Goal: Task Accomplishment & Management: Use online tool/utility

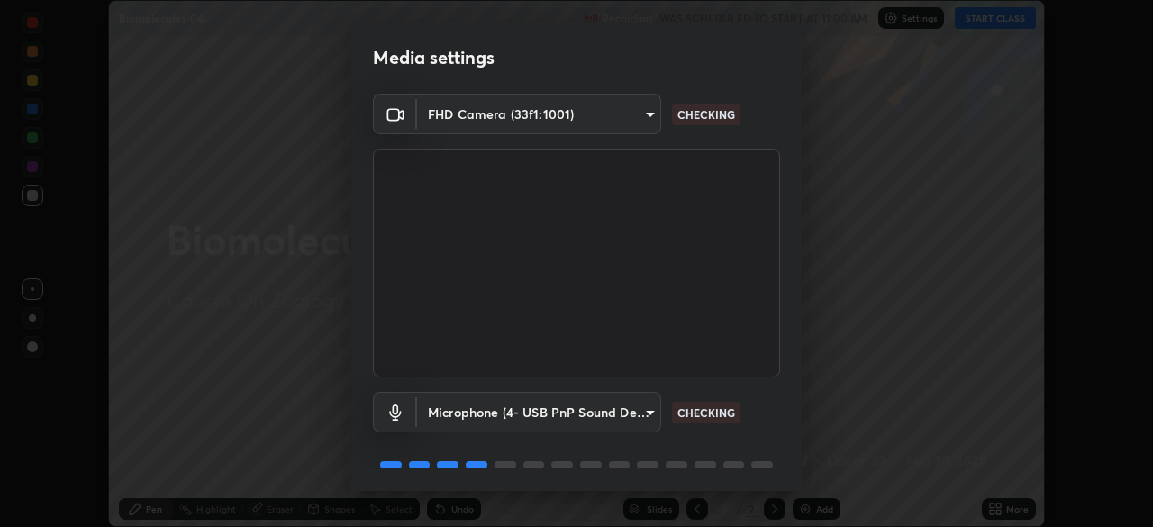
scroll to position [64, 0]
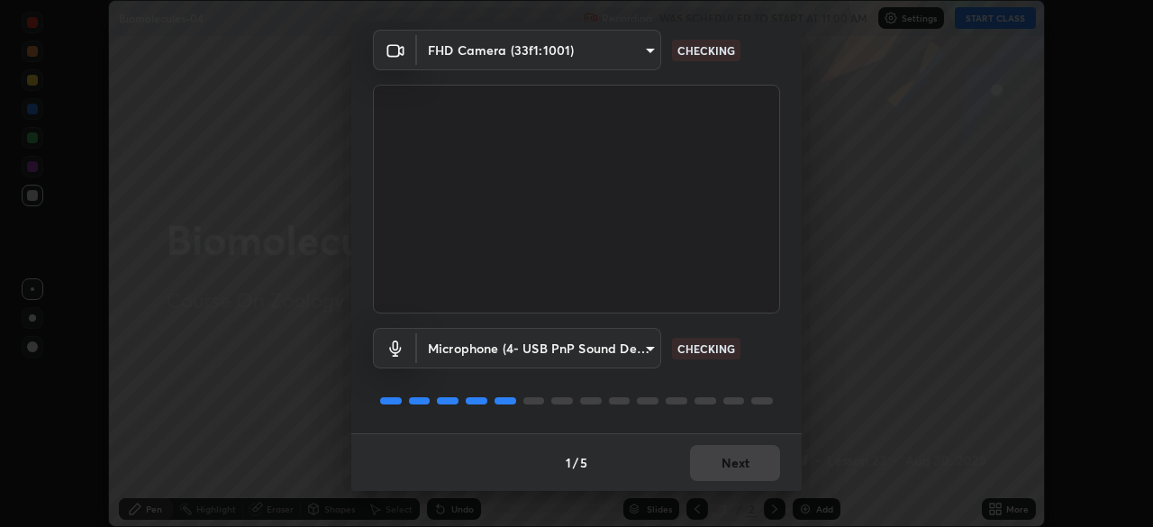
click at [744, 473] on div "1 / 5 Next" at bounding box center [576, 462] width 450 height 58
click at [738, 473] on div "1 / 5 Next" at bounding box center [576, 462] width 450 height 58
click at [728, 477] on div "1 / 5 Next" at bounding box center [576, 462] width 450 height 58
click at [735, 462] on div "1 / 5 Next" at bounding box center [576, 462] width 450 height 58
click at [732, 467] on button "Next" at bounding box center [735, 463] width 90 height 36
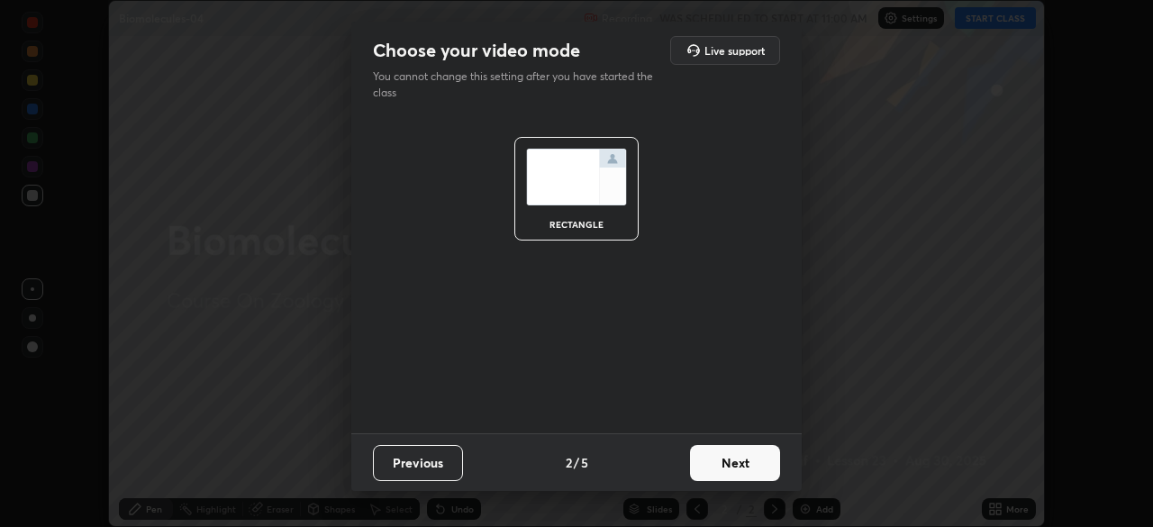
scroll to position [0, 0]
click at [739, 468] on button "Next" at bounding box center [735, 463] width 90 height 36
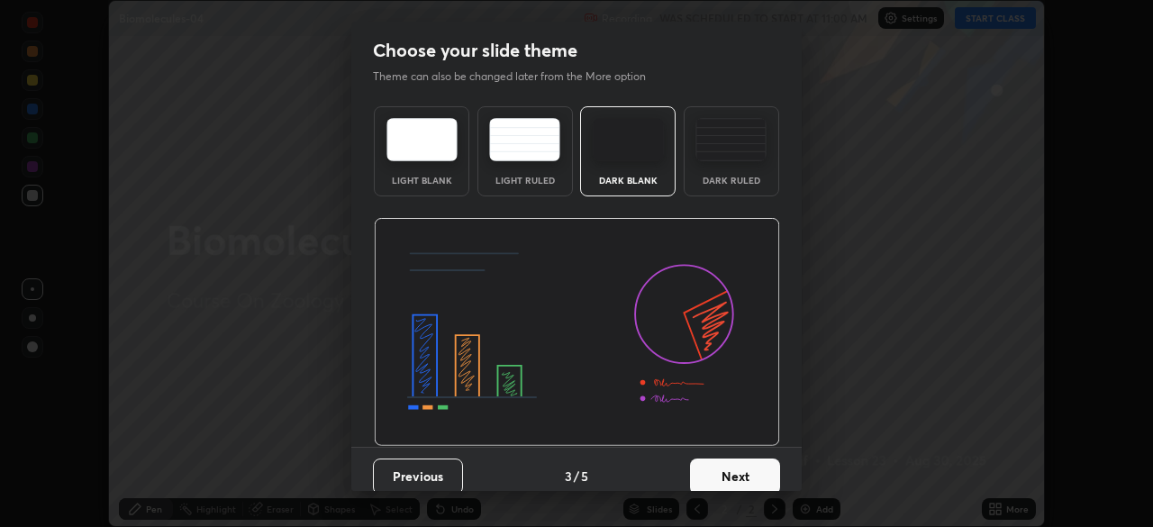
click at [751, 470] on button "Next" at bounding box center [735, 477] width 90 height 36
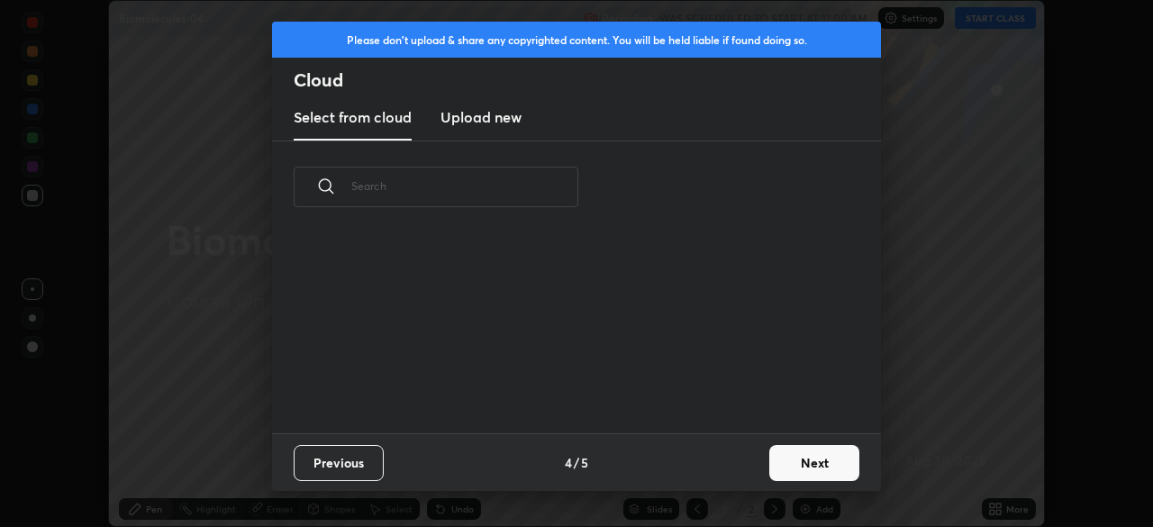
click at [786, 466] on button "Next" at bounding box center [814, 463] width 90 height 36
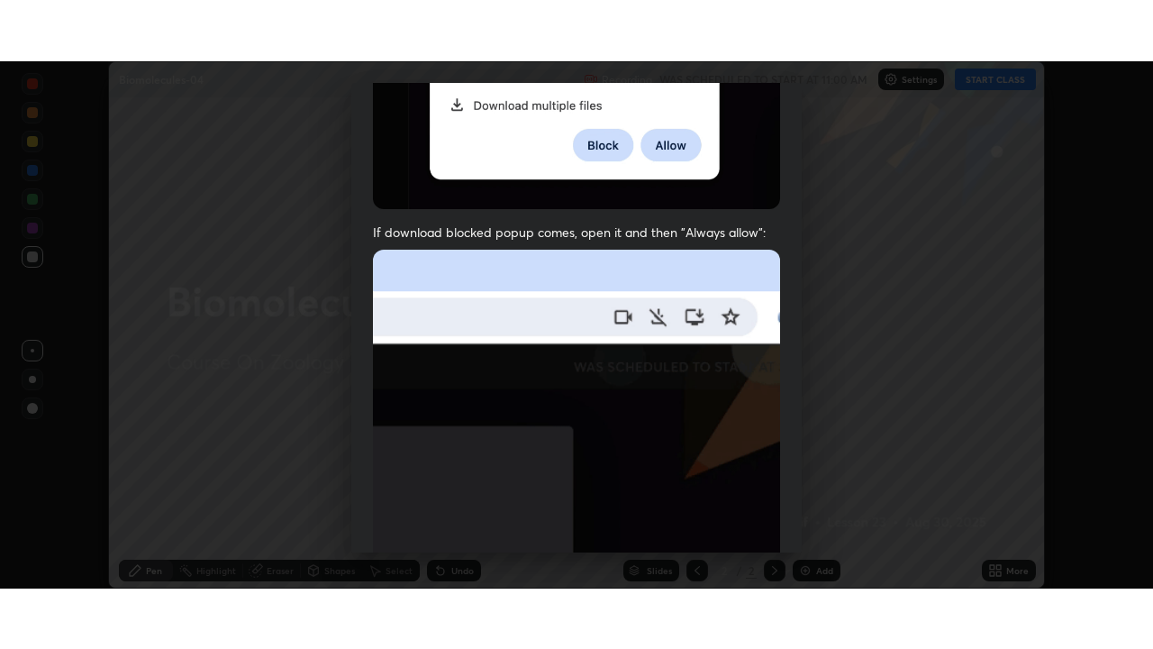
scroll to position [432, 0]
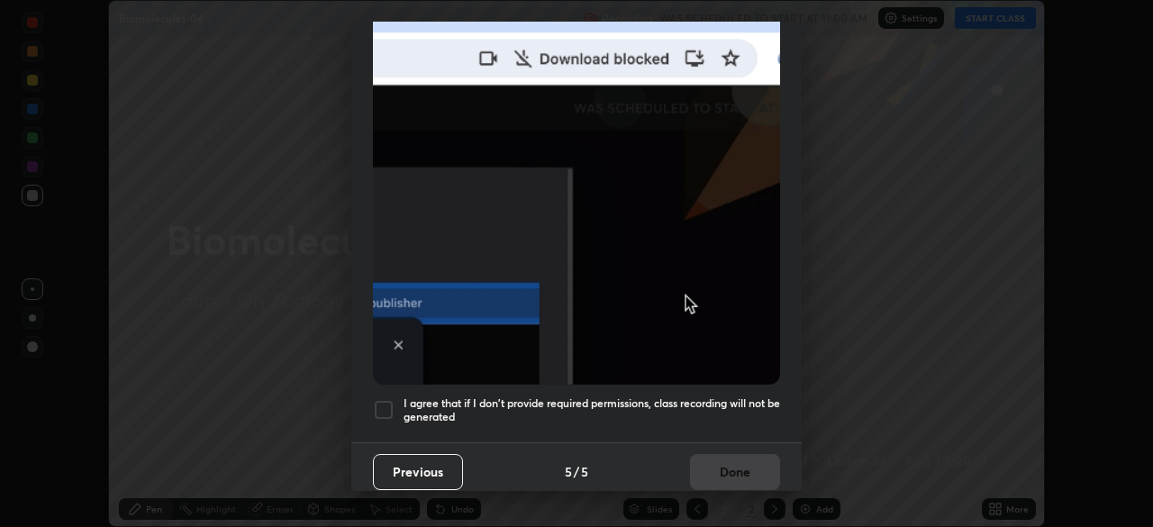
click at [710, 396] on h5 "I agree that if I don't provide required permissions, class recording will not …" at bounding box center [592, 410] width 377 height 28
click at [730, 461] on button "Done" at bounding box center [735, 472] width 90 height 36
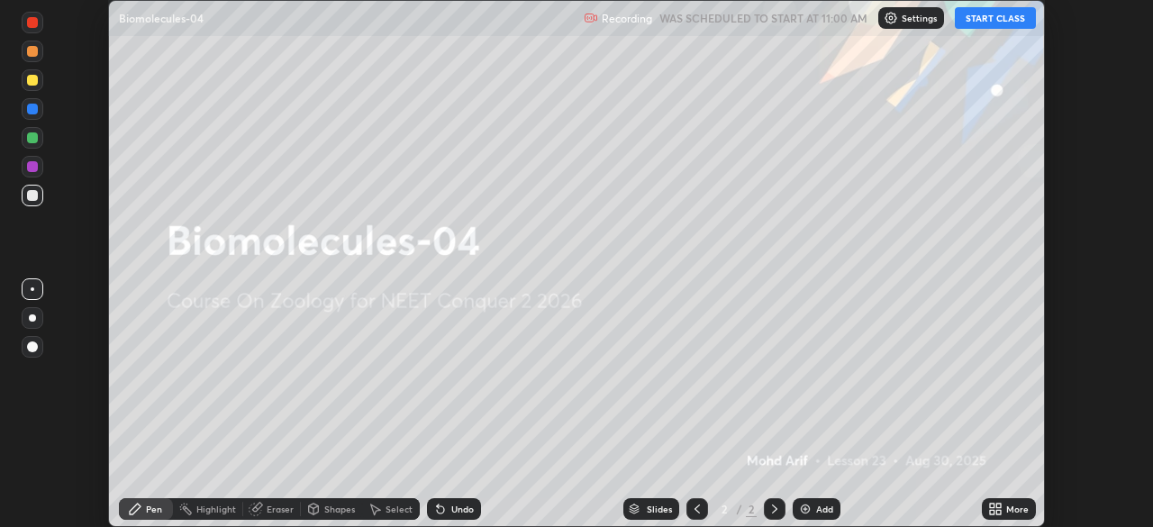
click at [1049, 495] on div "Setting up your live class" at bounding box center [576, 263] width 1153 height 527
click at [1007, 510] on div "More" at bounding box center [1017, 508] width 23 height 9
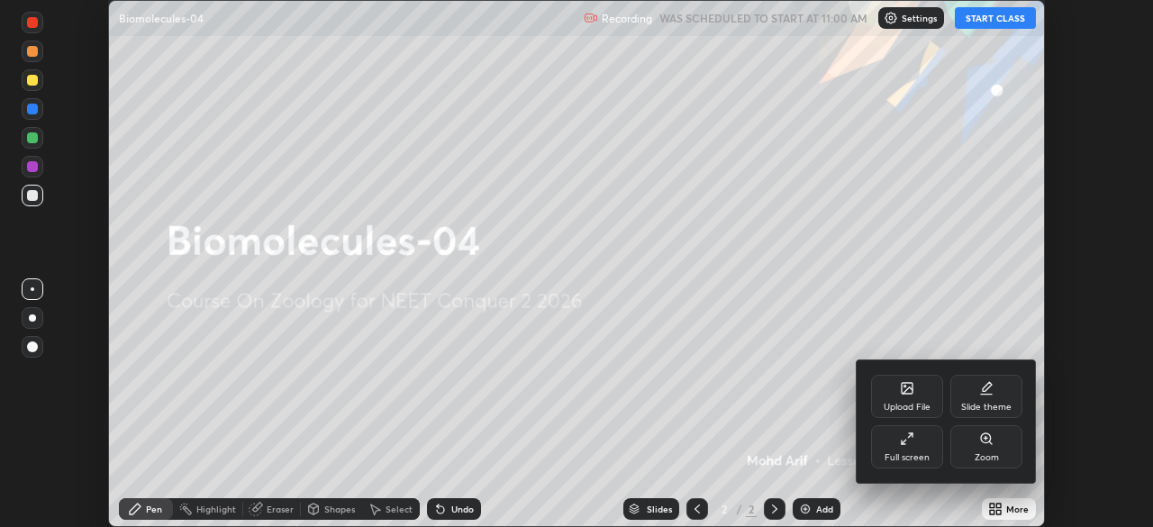
click at [910, 447] on div "Full screen" at bounding box center [907, 446] width 72 height 43
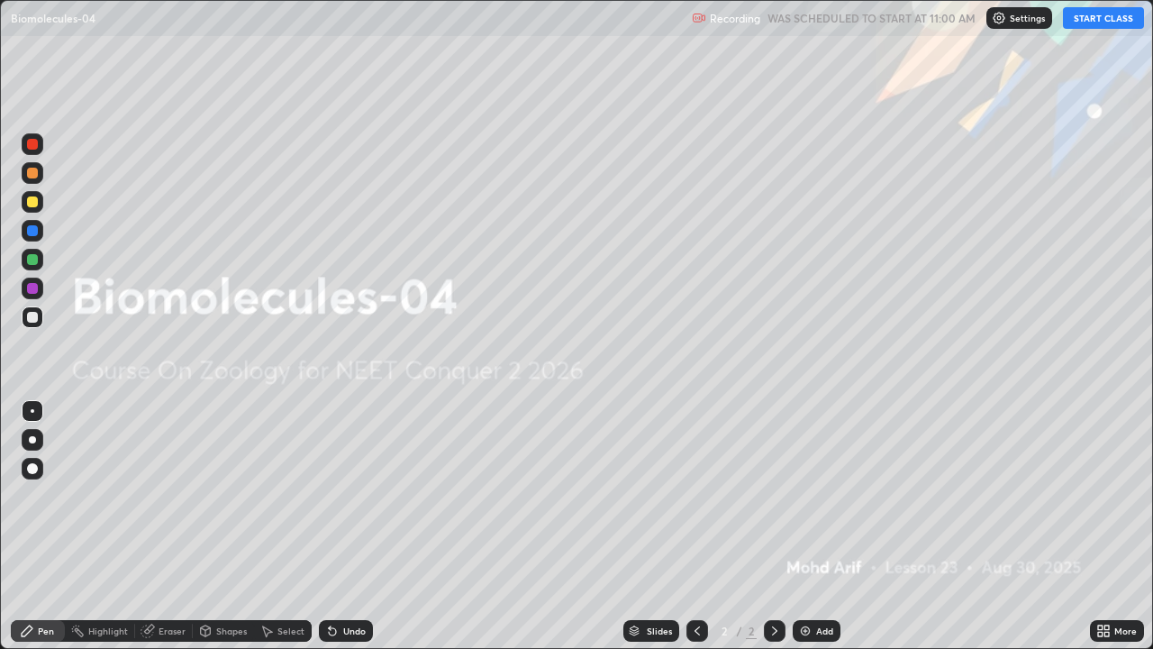
scroll to position [649, 1153]
click at [1118, 16] on button "START CLASS" at bounding box center [1103, 18] width 81 height 22
click at [809, 526] on img at bounding box center [805, 630] width 14 height 14
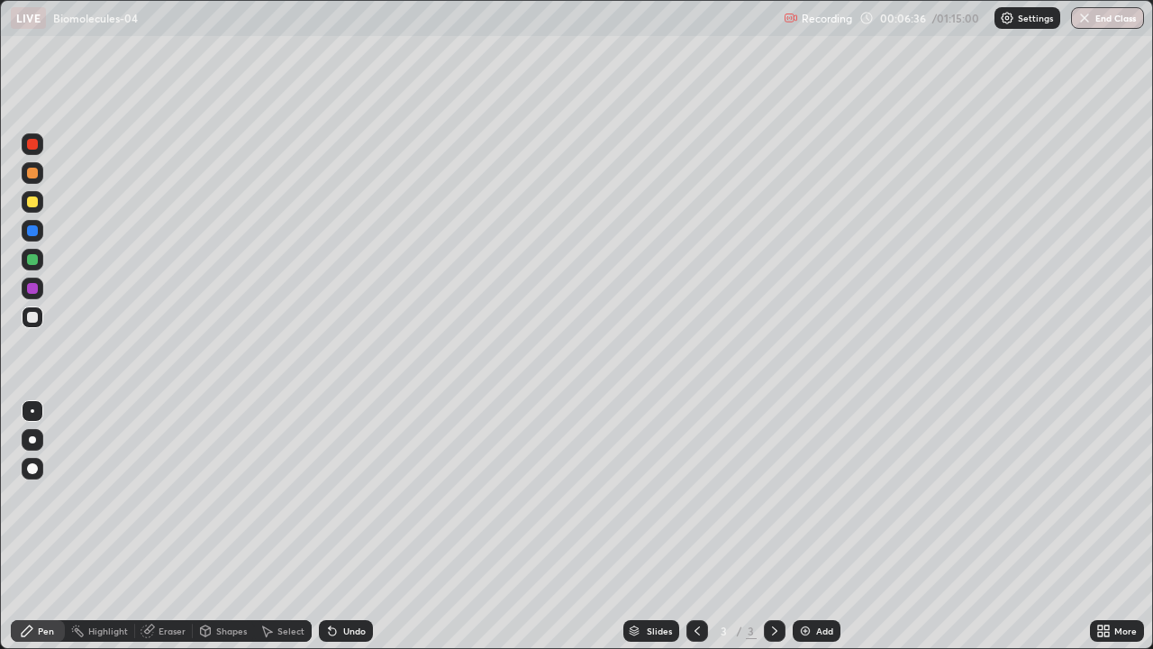
click at [35, 447] on div at bounding box center [33, 440] width 22 height 22
click at [32, 440] on div at bounding box center [32, 439] width 7 height 7
click at [355, 526] on div "Undo" at bounding box center [354, 630] width 23 height 9
click at [34, 202] on div at bounding box center [32, 201] width 11 height 11
click at [33, 232] on div at bounding box center [32, 230] width 11 height 11
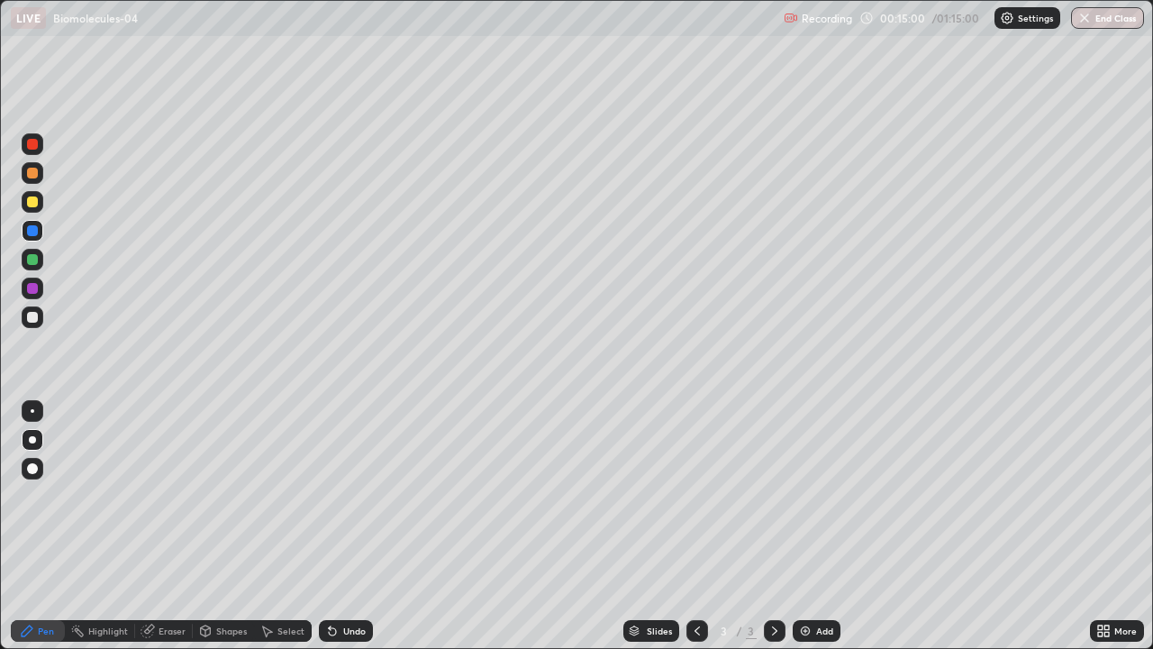
click at [816, 526] on div "Add" at bounding box center [824, 630] width 17 height 9
click at [34, 256] on div at bounding box center [32, 259] width 11 height 11
click at [35, 263] on div at bounding box center [32, 259] width 11 height 11
click at [32, 200] on div at bounding box center [32, 201] width 11 height 11
click at [35, 202] on div at bounding box center [32, 201] width 11 height 11
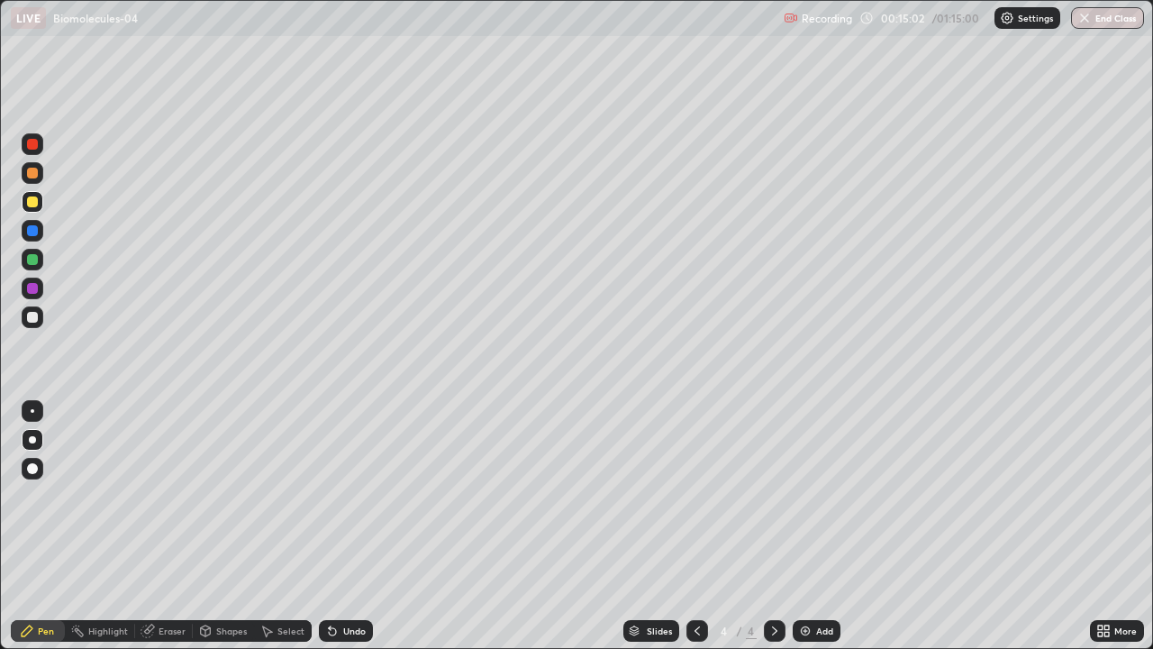
click at [32, 440] on div at bounding box center [32, 439] width 7 height 7
click at [35, 166] on div at bounding box center [33, 173] width 22 height 22
click at [32, 171] on div at bounding box center [32, 173] width 11 height 11
click at [33, 317] on div at bounding box center [32, 317] width 11 height 11
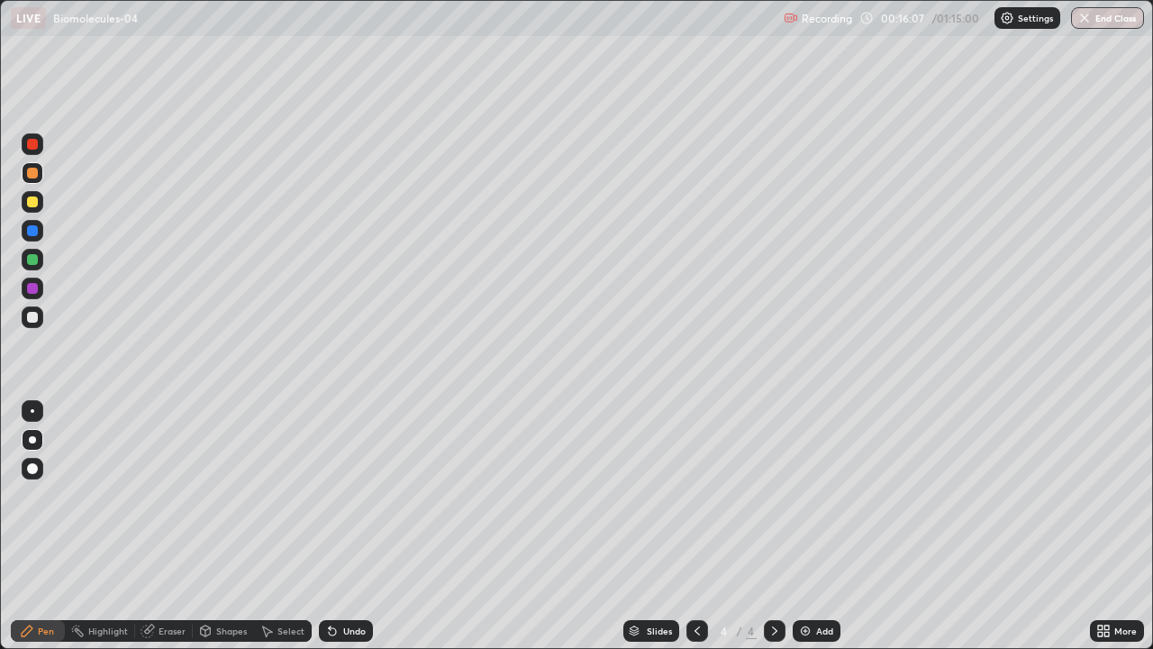
click at [40, 326] on div at bounding box center [33, 317] width 22 height 22
click at [32, 260] on div at bounding box center [32, 259] width 11 height 11
click at [34, 320] on div at bounding box center [32, 317] width 11 height 11
click at [41, 317] on div at bounding box center [33, 317] width 22 height 22
click at [32, 439] on div at bounding box center [32, 439] width 7 height 7
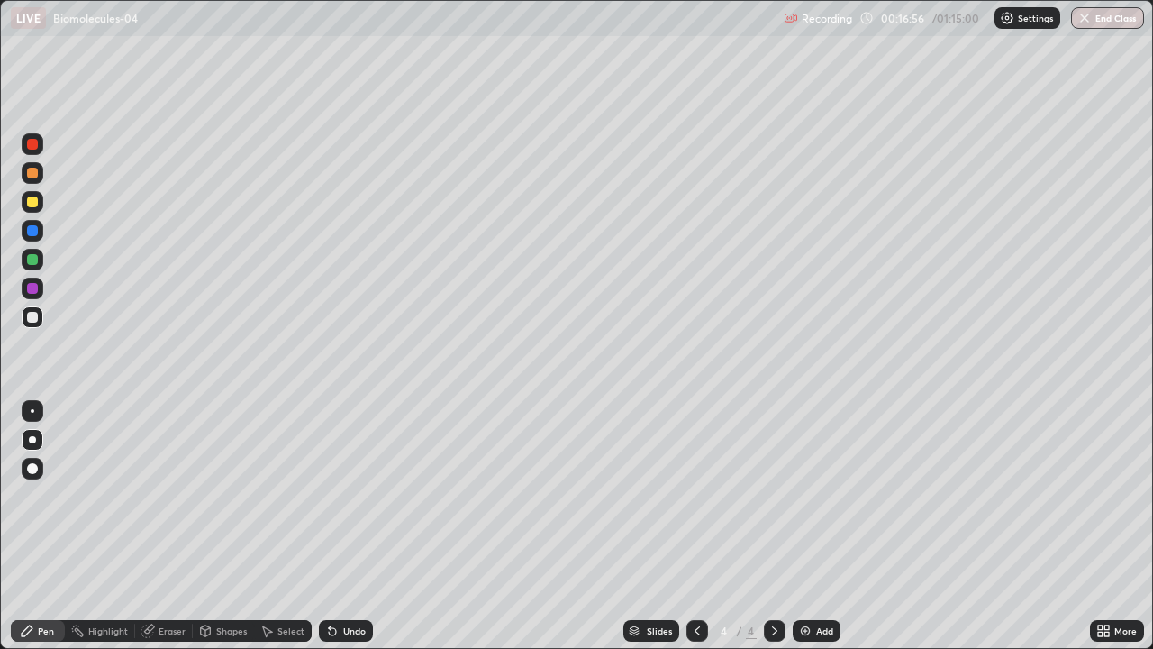
click at [28, 306] on div at bounding box center [33, 317] width 22 height 22
click at [32, 259] on div at bounding box center [32, 259] width 11 height 11
click at [41, 320] on div at bounding box center [33, 317] width 22 height 22
click at [34, 467] on div at bounding box center [32, 468] width 11 height 11
click at [32, 467] on div at bounding box center [32, 468] width 11 height 11
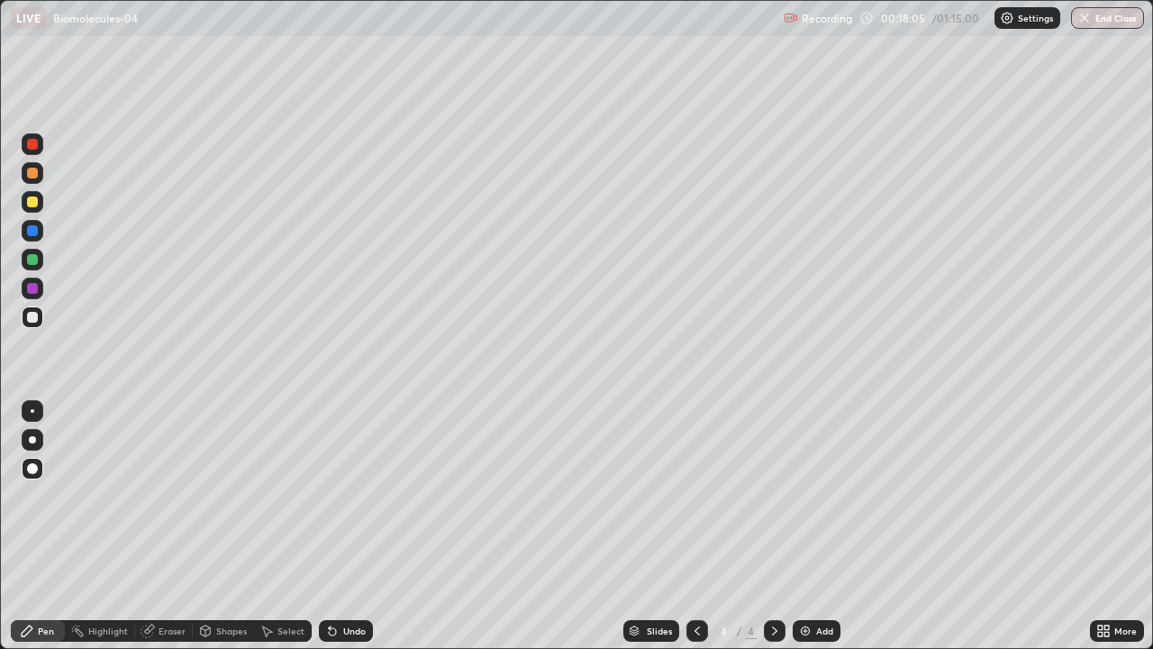
click at [697, 526] on icon at bounding box center [697, 630] width 14 height 14
click at [773, 526] on icon at bounding box center [775, 630] width 14 height 14
click at [807, 526] on img at bounding box center [805, 630] width 14 height 14
click at [40, 445] on div at bounding box center [33, 440] width 22 height 22
click at [42, 445] on div at bounding box center [33, 440] width 22 height 22
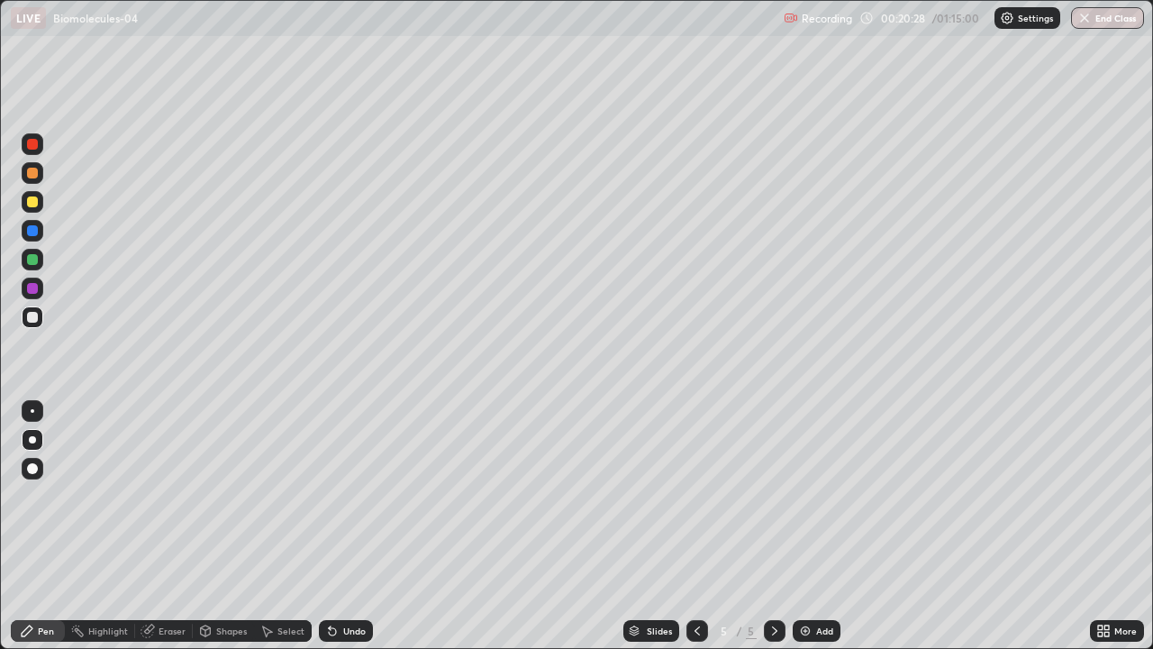
click at [33, 203] on div at bounding box center [32, 201] width 11 height 11
click at [32, 199] on div at bounding box center [32, 201] width 11 height 11
click at [35, 172] on div at bounding box center [32, 173] width 11 height 11
click at [35, 173] on div at bounding box center [32, 173] width 11 height 11
click at [35, 172] on div at bounding box center [32, 173] width 11 height 11
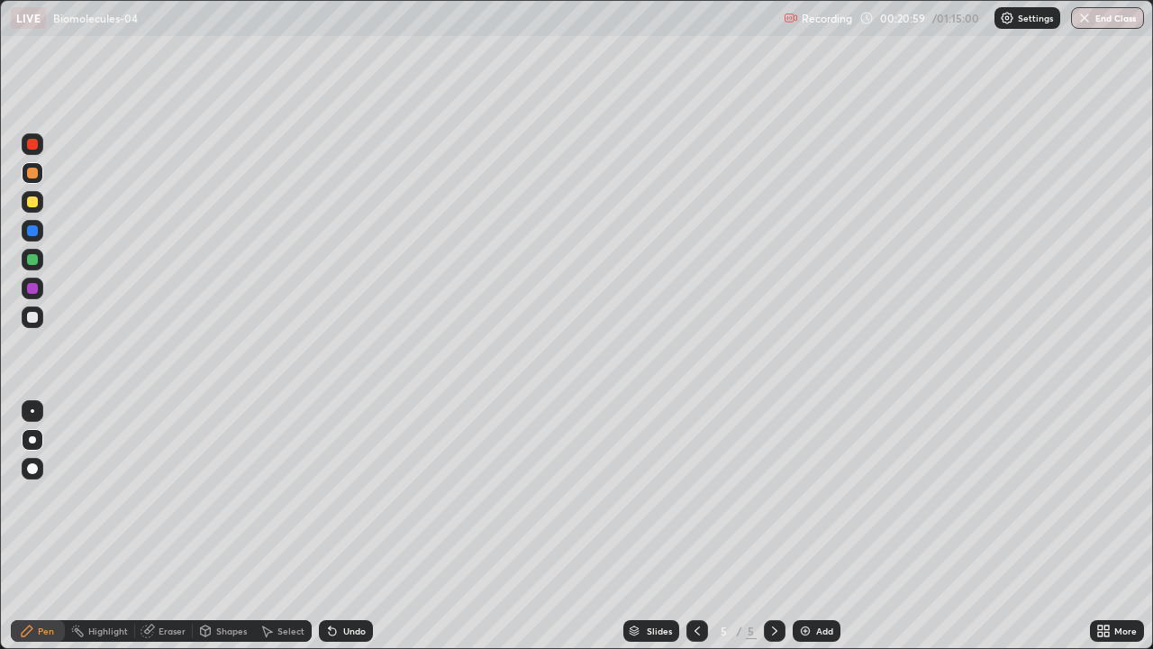
click at [36, 205] on div at bounding box center [32, 201] width 11 height 11
click at [33, 203] on div at bounding box center [32, 201] width 11 height 11
click at [33, 269] on div at bounding box center [33, 260] width 22 height 22
click at [34, 264] on div at bounding box center [32, 259] width 11 height 11
click at [37, 319] on div at bounding box center [32, 317] width 11 height 11
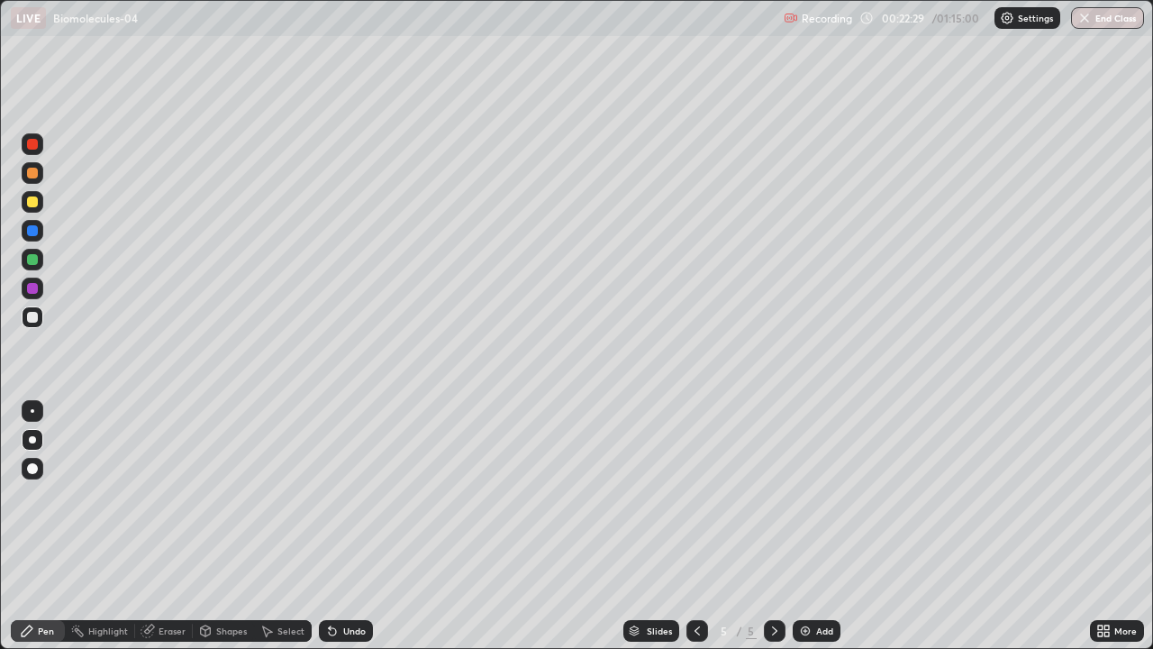
click at [31, 469] on div at bounding box center [32, 468] width 11 height 11
click at [31, 204] on div at bounding box center [32, 201] width 11 height 11
click at [31, 290] on div at bounding box center [32, 288] width 11 height 11
click at [39, 316] on div at bounding box center [33, 317] width 22 height 22
click at [29, 202] on div at bounding box center [32, 201] width 11 height 11
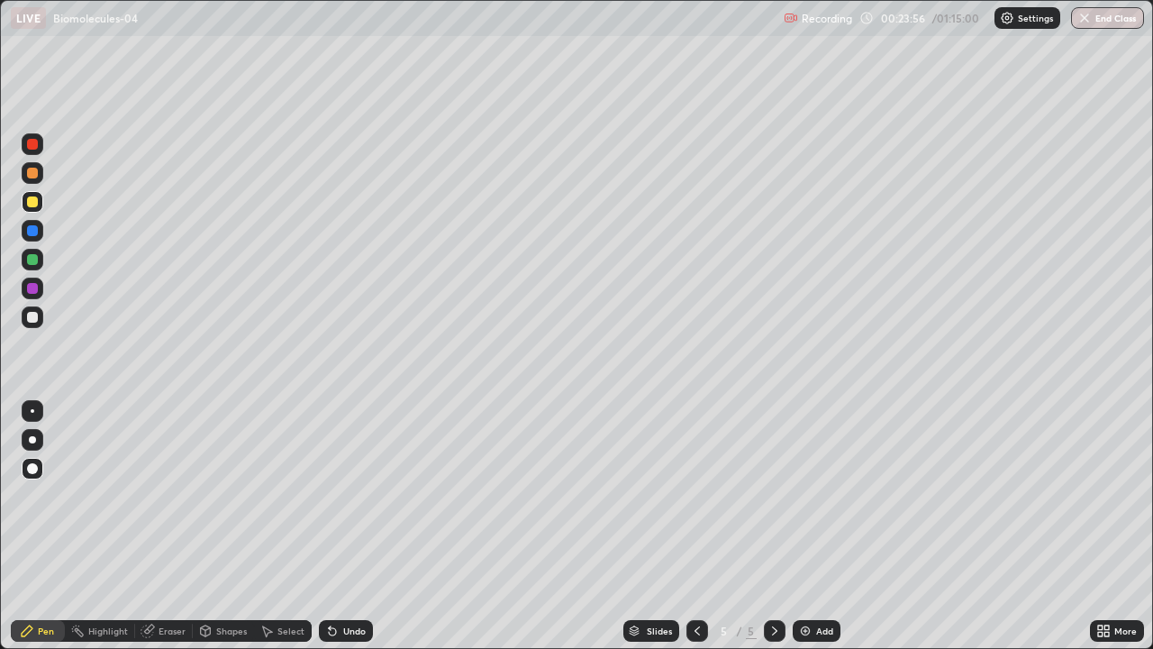
click at [31, 440] on div at bounding box center [32, 439] width 7 height 7
click at [175, 526] on div "Eraser" at bounding box center [172, 630] width 27 height 9
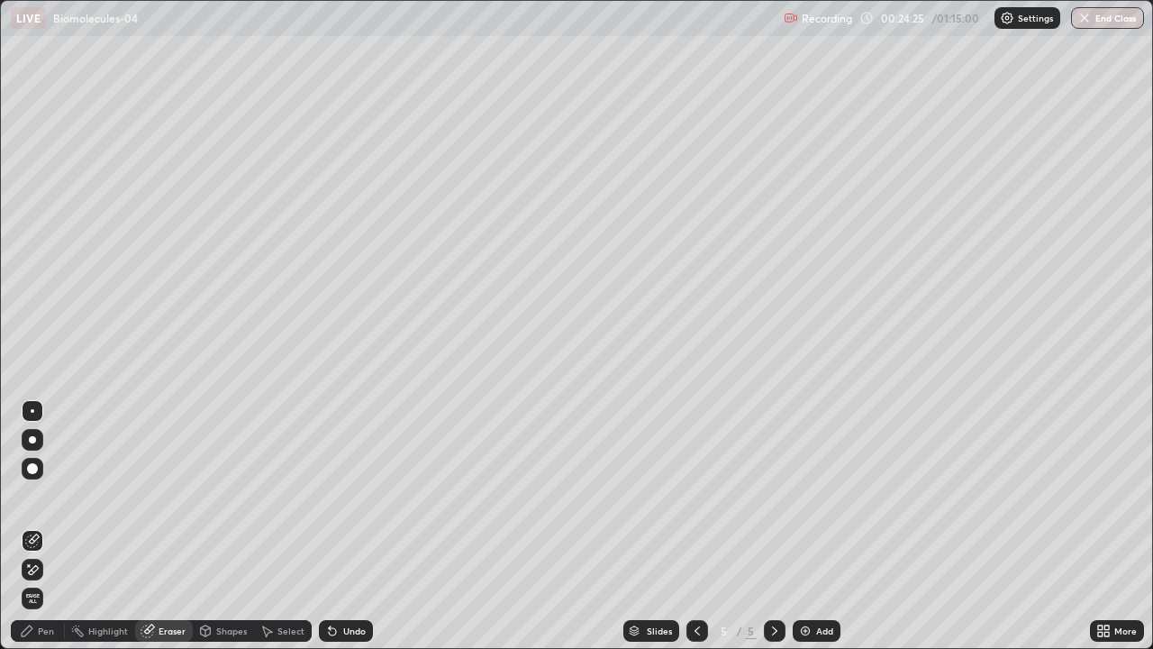
click at [39, 526] on div "Pen" at bounding box center [46, 630] width 16 height 9
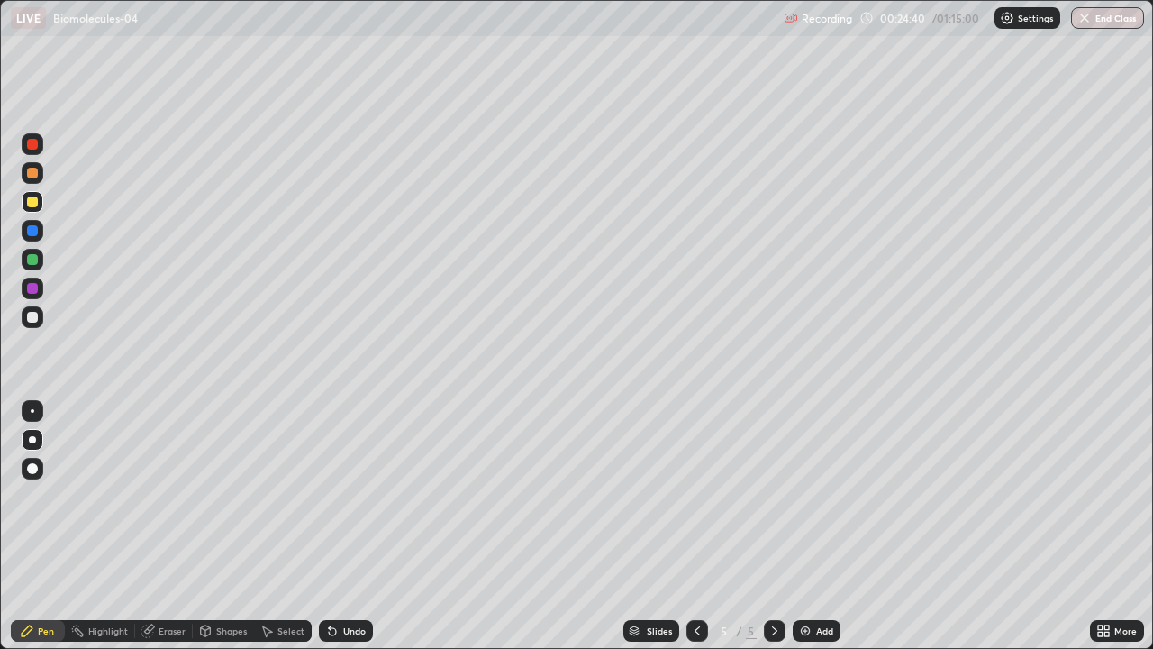
click at [39, 316] on div at bounding box center [33, 317] width 22 height 22
click at [39, 408] on div at bounding box center [33, 411] width 22 height 22
click at [32, 440] on div at bounding box center [32, 439] width 7 height 7
click at [36, 259] on div at bounding box center [32, 259] width 11 height 11
click at [39, 327] on div at bounding box center [33, 317] width 22 height 22
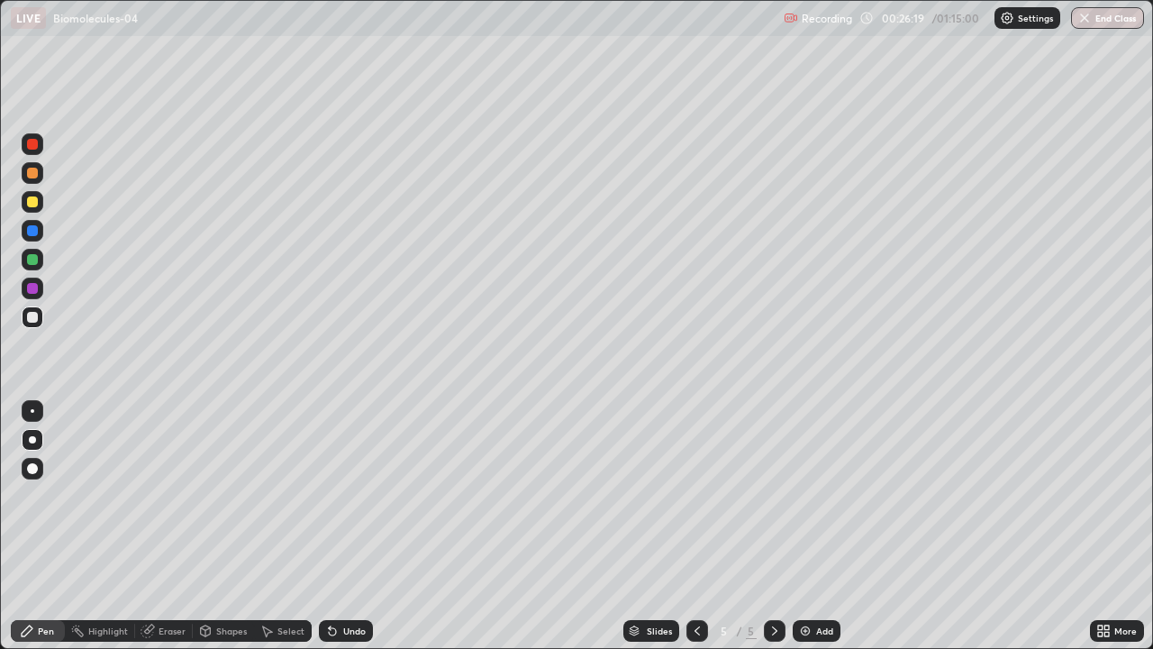
click at [32, 440] on div at bounding box center [32, 439] width 7 height 7
click at [32, 232] on div at bounding box center [32, 230] width 11 height 11
click at [809, 526] on div "Add" at bounding box center [817, 631] width 48 height 22
click at [33, 440] on div at bounding box center [32, 439] width 7 height 7
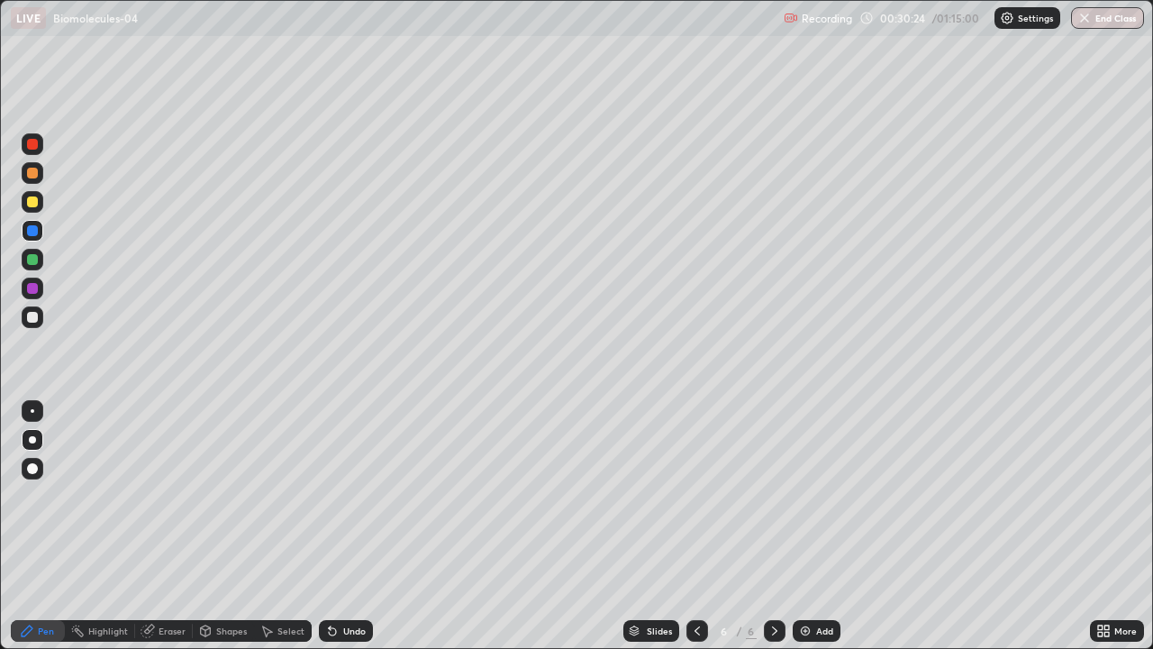
click at [40, 441] on div at bounding box center [33, 440] width 22 height 22
click at [33, 317] on div at bounding box center [32, 317] width 11 height 11
click at [34, 320] on div at bounding box center [32, 317] width 11 height 11
click at [35, 317] on div at bounding box center [32, 317] width 11 height 11
click at [40, 291] on div at bounding box center [33, 288] width 22 height 22
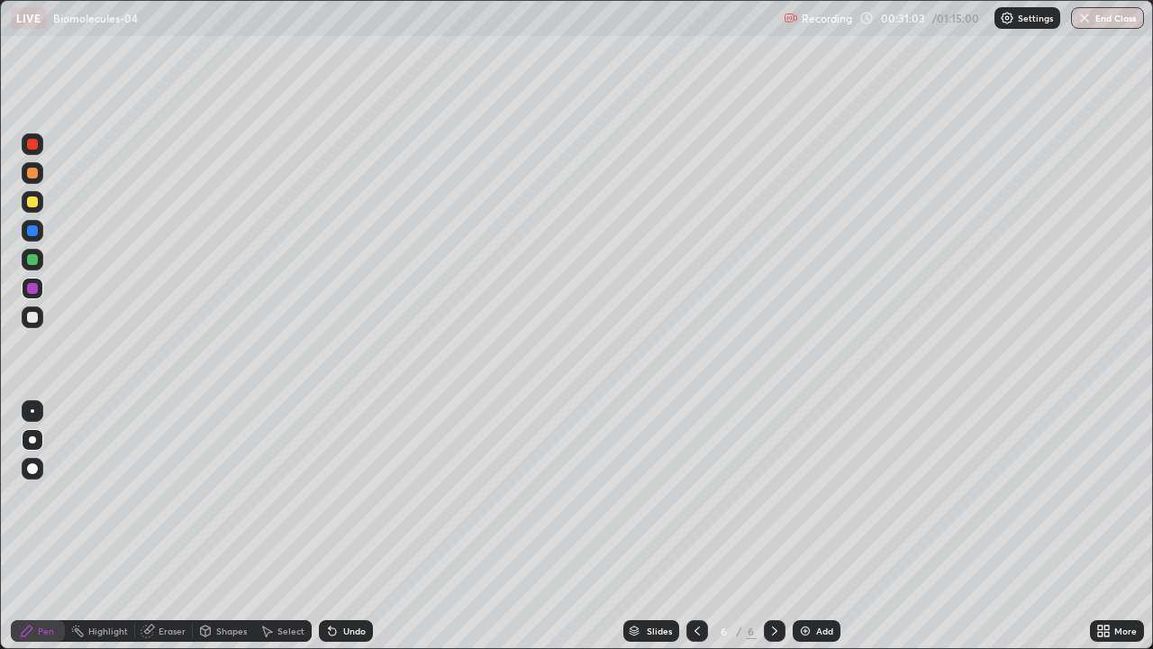
click at [41, 319] on div at bounding box center [33, 317] width 22 height 22
click at [358, 526] on div "Undo" at bounding box center [346, 631] width 54 height 22
click at [32, 232] on div at bounding box center [32, 230] width 11 height 11
click at [36, 317] on div at bounding box center [32, 317] width 11 height 11
click at [34, 232] on div at bounding box center [32, 230] width 11 height 11
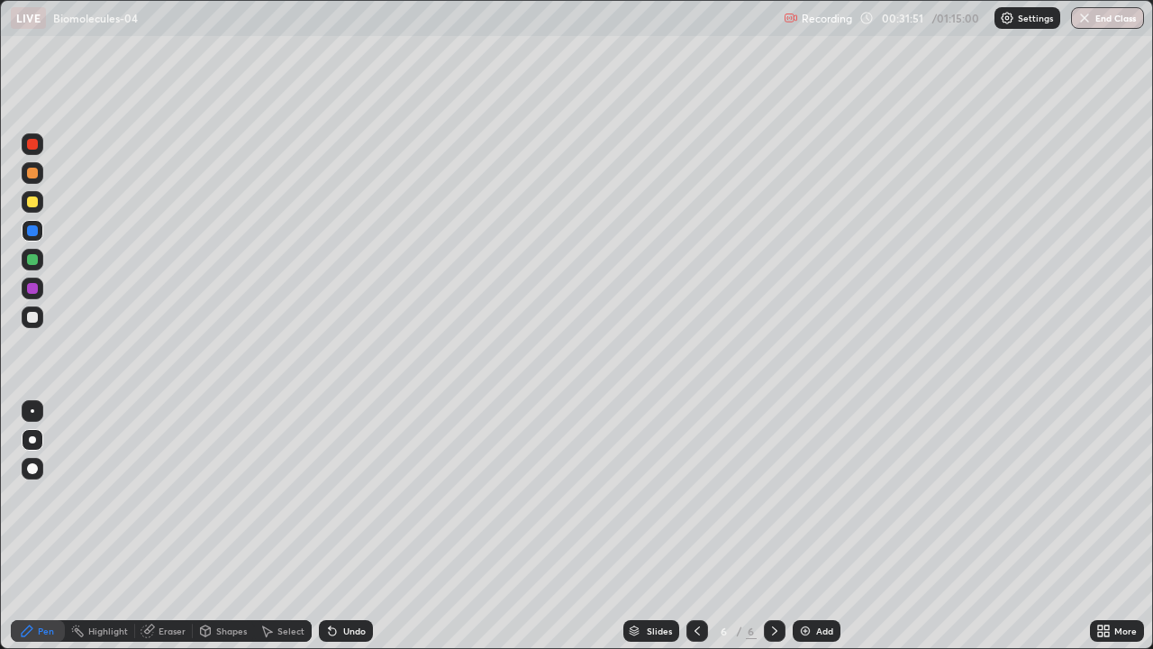
click at [32, 263] on div at bounding box center [32, 259] width 11 height 11
click at [32, 204] on div at bounding box center [32, 201] width 11 height 11
click at [106, 526] on div "Highlight" at bounding box center [108, 630] width 40 height 9
click at [162, 526] on div "Eraser" at bounding box center [172, 630] width 27 height 9
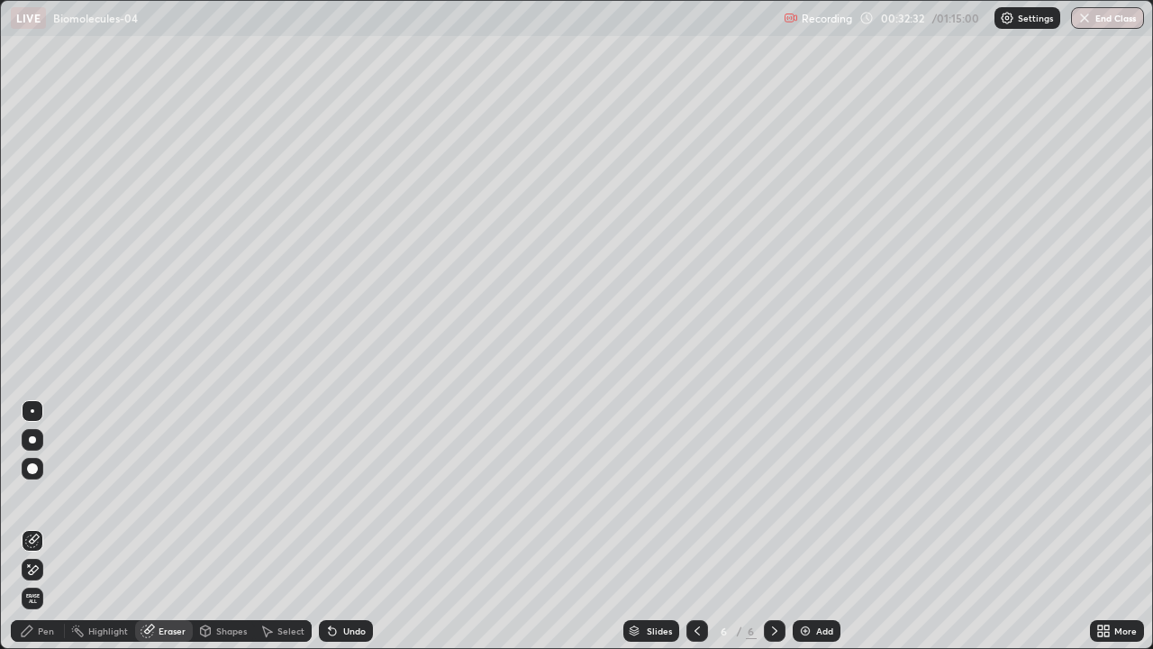
click at [45, 526] on div "Pen" at bounding box center [46, 630] width 16 height 9
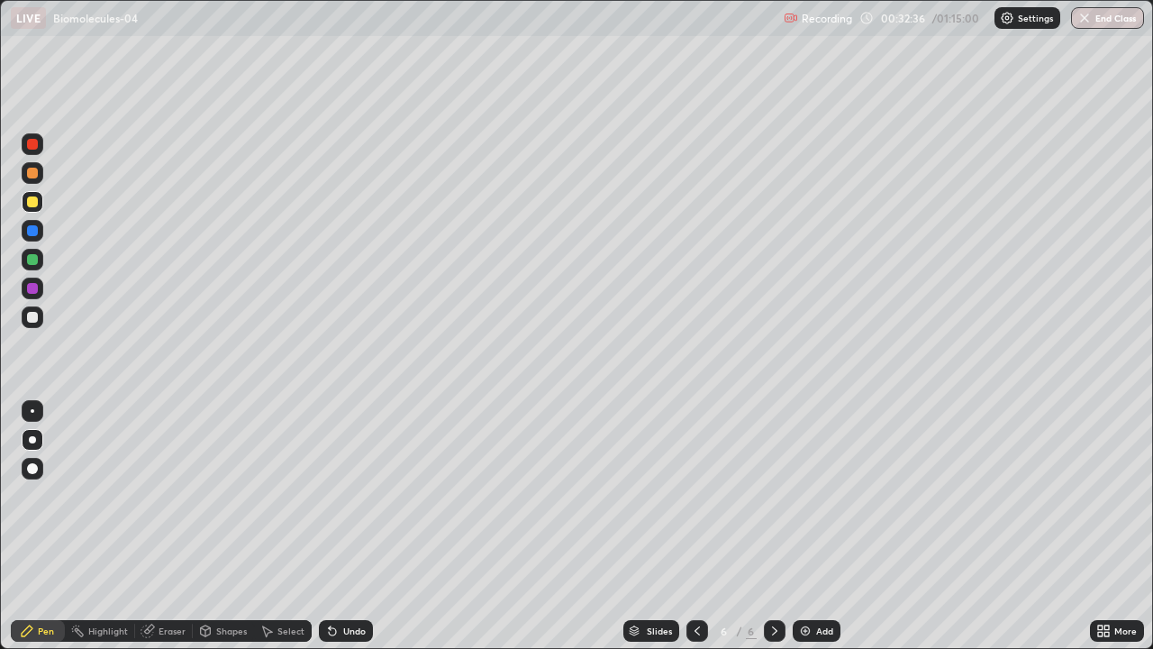
click at [32, 232] on div at bounding box center [32, 230] width 11 height 11
click at [154, 526] on icon at bounding box center [148, 630] width 14 height 14
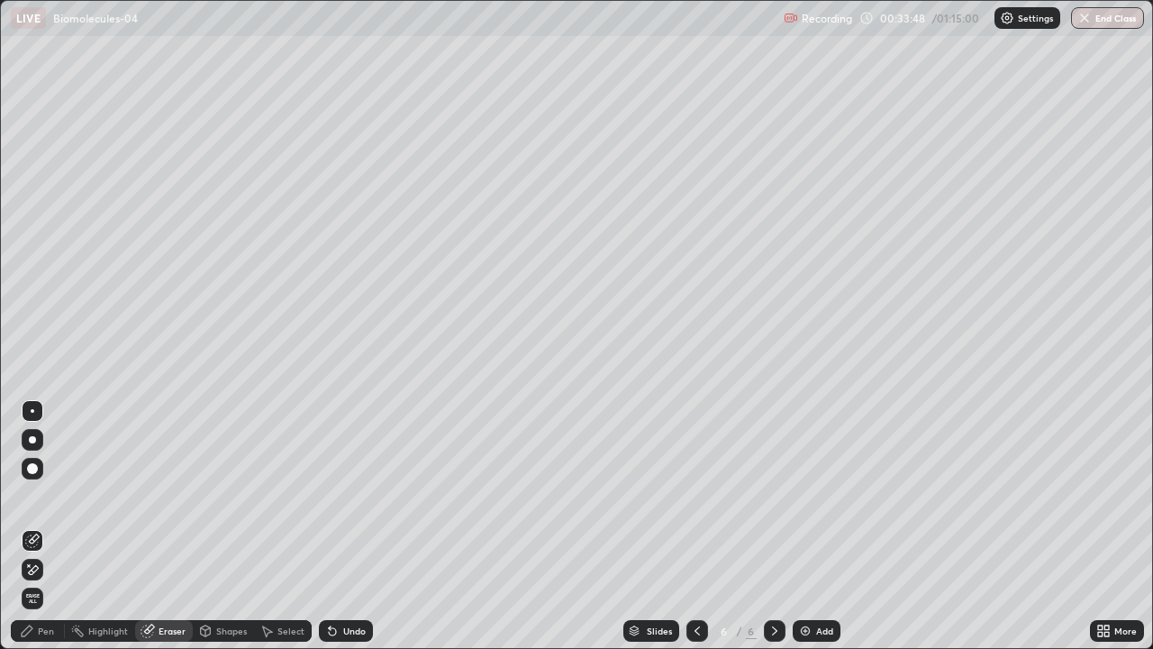
click at [32, 526] on icon at bounding box center [34, 538] width 10 height 9
click at [32, 526] on icon at bounding box center [27, 630] width 14 height 14
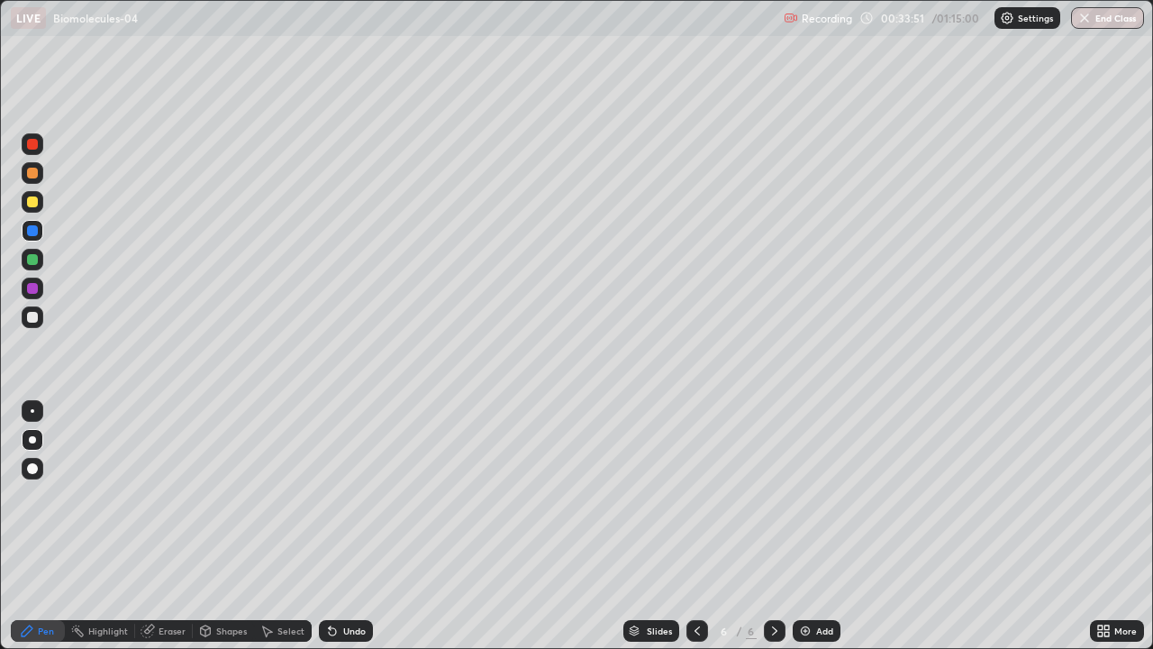
click at [29, 204] on div at bounding box center [32, 201] width 11 height 11
click at [33, 319] on div at bounding box center [32, 317] width 11 height 11
click at [32, 250] on div at bounding box center [33, 260] width 22 height 22
click at [29, 284] on div at bounding box center [32, 288] width 11 height 11
click at [155, 526] on div "Eraser" at bounding box center [164, 631] width 58 height 22
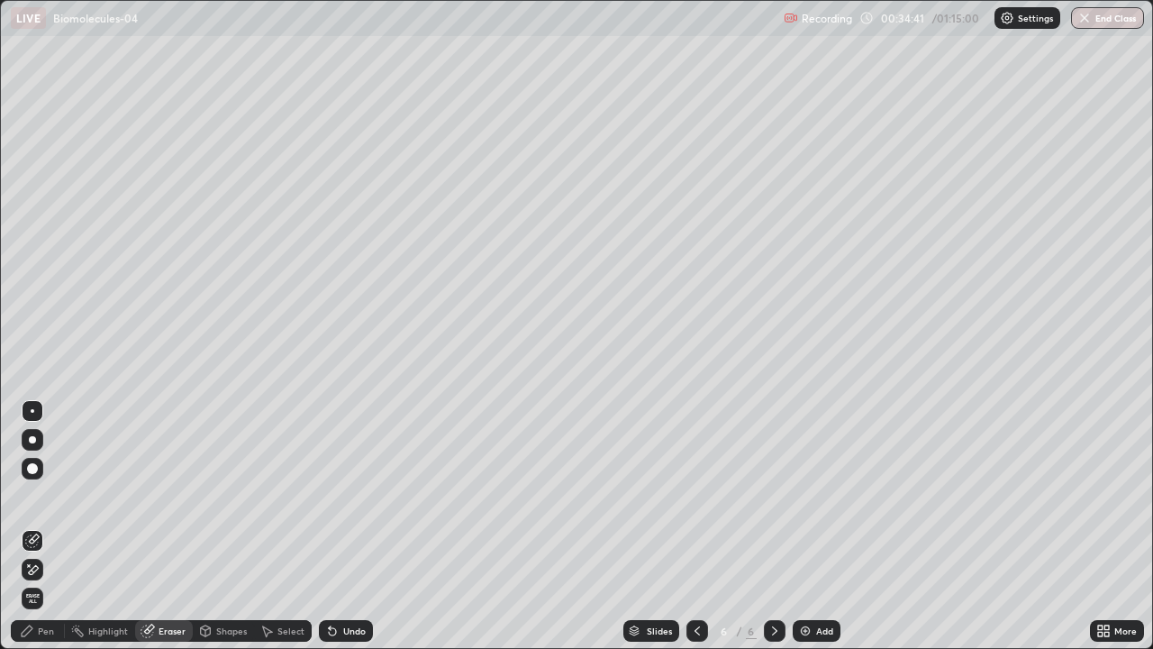
click at [32, 526] on icon at bounding box center [32, 540] width 14 height 14
click at [154, 526] on icon at bounding box center [148, 630] width 14 height 14
click at [34, 526] on icon at bounding box center [34, 569] width 10 height 9
click at [47, 526] on div "Pen" at bounding box center [46, 630] width 16 height 9
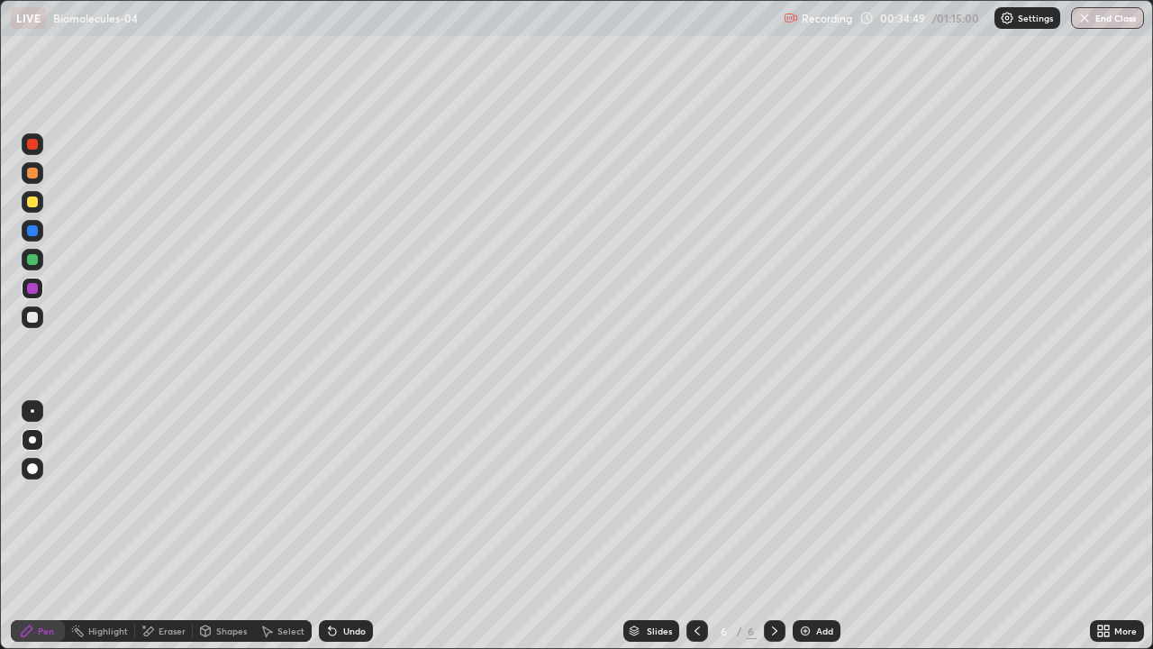
click at [45, 526] on div "Pen" at bounding box center [46, 630] width 16 height 9
click at [32, 260] on div at bounding box center [32, 259] width 11 height 11
click at [40, 325] on div at bounding box center [33, 317] width 22 height 22
click at [32, 440] on div at bounding box center [32, 439] width 7 height 7
click at [816, 526] on div "Add" at bounding box center [824, 630] width 17 height 9
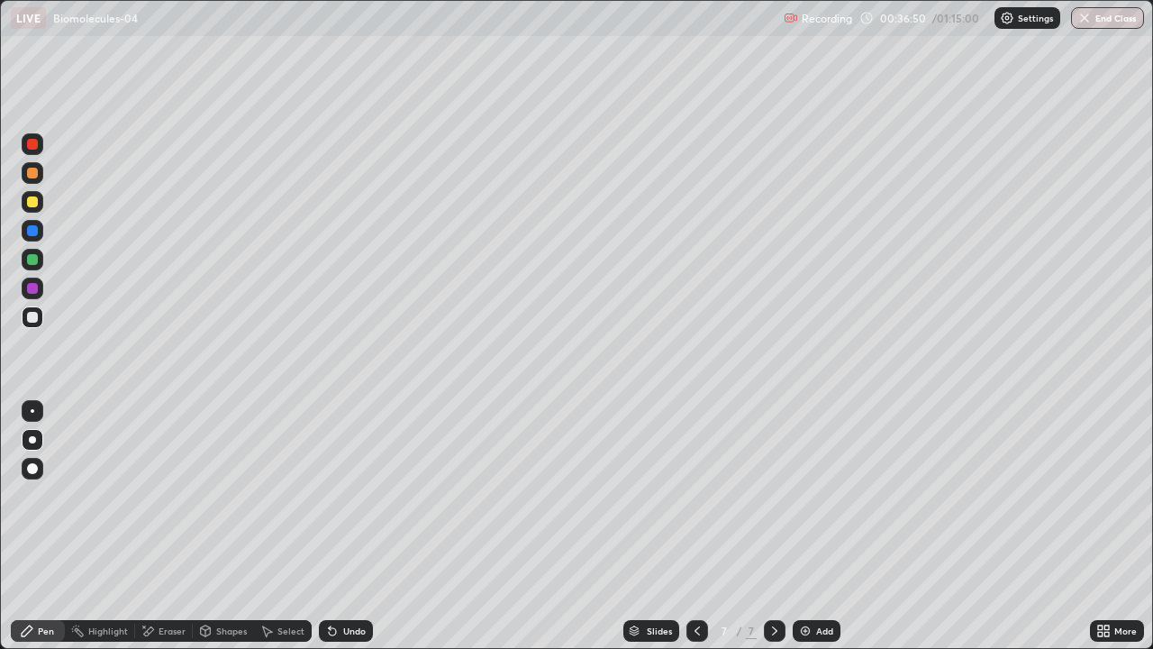
click at [34, 442] on div at bounding box center [33, 440] width 22 height 22
click at [34, 440] on div at bounding box center [32, 439] width 7 height 7
click at [32, 288] on div at bounding box center [32, 288] width 11 height 11
click at [32, 292] on div at bounding box center [32, 288] width 11 height 11
click at [32, 318] on div at bounding box center [32, 317] width 11 height 11
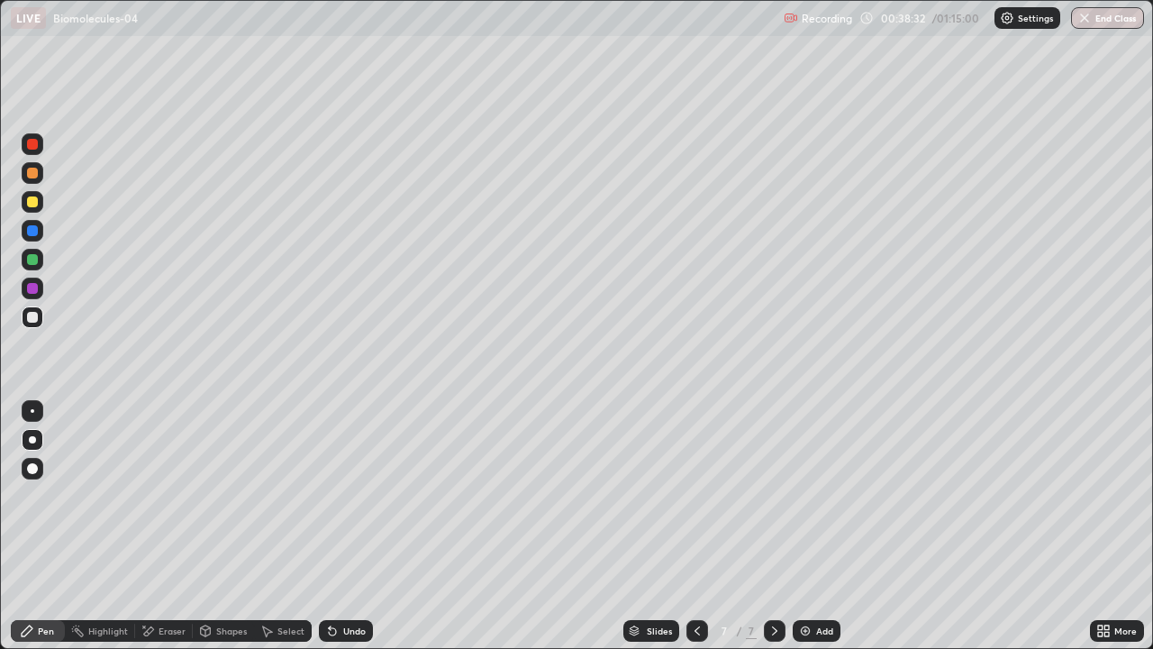
click at [32, 205] on div at bounding box center [32, 201] width 11 height 11
click at [37, 325] on div at bounding box center [33, 317] width 22 height 22
click at [808, 526] on img at bounding box center [805, 630] width 14 height 14
click at [32, 204] on div at bounding box center [32, 201] width 11 height 11
click at [36, 204] on div at bounding box center [32, 201] width 11 height 11
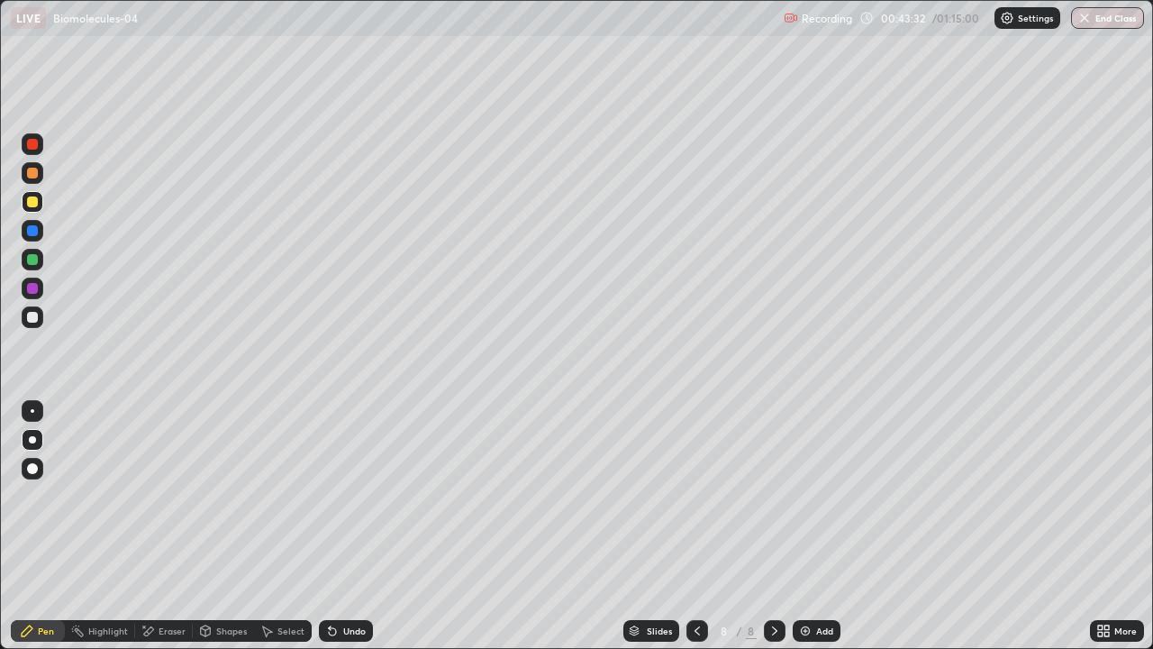
click at [32, 318] on div at bounding box center [32, 317] width 11 height 11
click at [34, 316] on div at bounding box center [32, 317] width 11 height 11
click at [37, 232] on div at bounding box center [32, 230] width 11 height 11
click at [40, 320] on div at bounding box center [33, 317] width 22 height 22
click at [33, 316] on div at bounding box center [32, 317] width 11 height 11
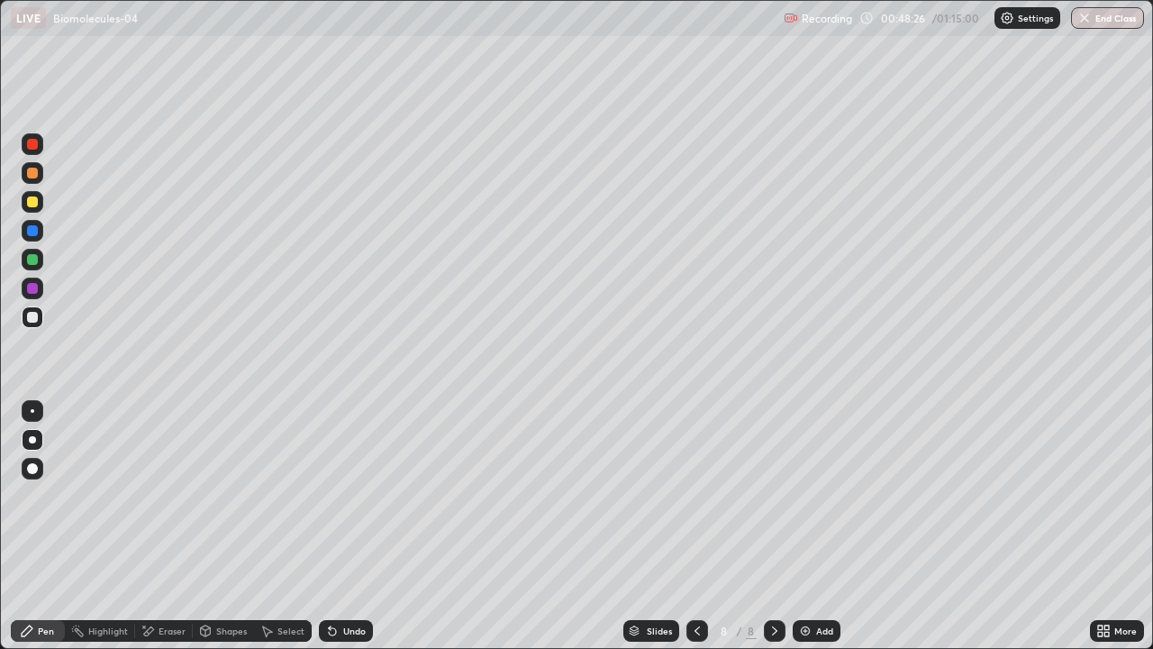
click at [32, 318] on div at bounding box center [32, 317] width 11 height 11
click at [820, 526] on div "Add" at bounding box center [824, 630] width 17 height 9
click at [32, 318] on div at bounding box center [32, 317] width 11 height 11
click at [33, 203] on div at bounding box center [32, 201] width 11 height 11
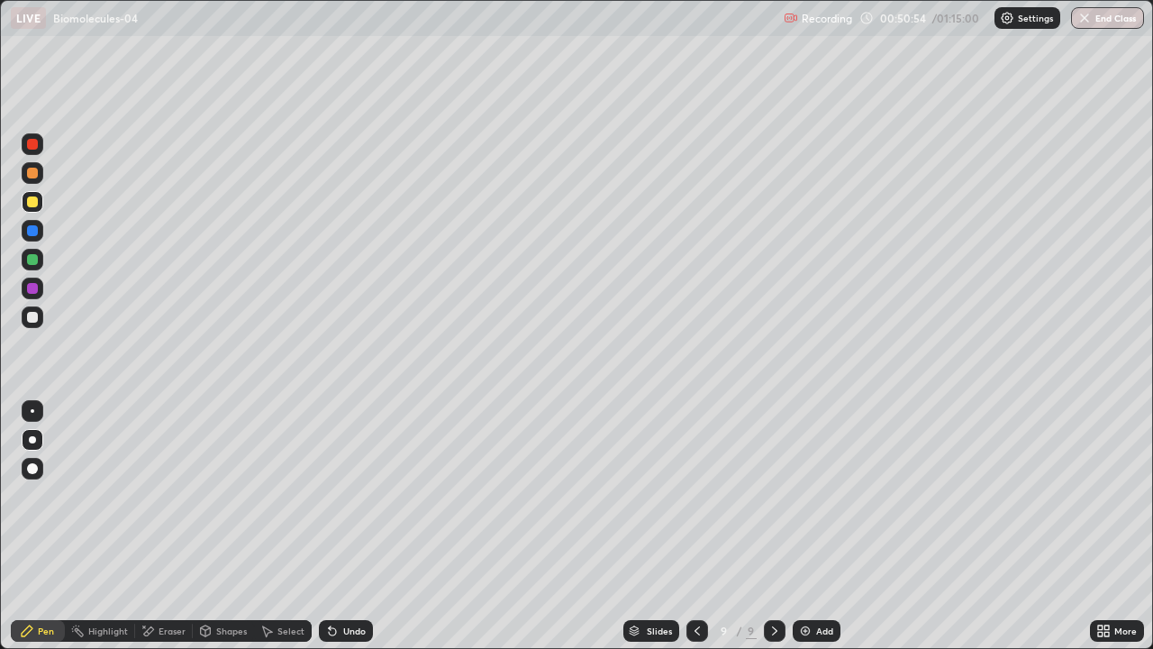
click at [362, 526] on div "Undo" at bounding box center [346, 631] width 54 height 22
click at [363, 526] on div "Undo" at bounding box center [346, 631] width 54 height 22
click at [359, 526] on div "Undo" at bounding box center [354, 630] width 23 height 9
click at [360, 526] on div "Undo" at bounding box center [346, 631] width 54 height 22
click at [349, 526] on div "Undo" at bounding box center [354, 630] width 23 height 9
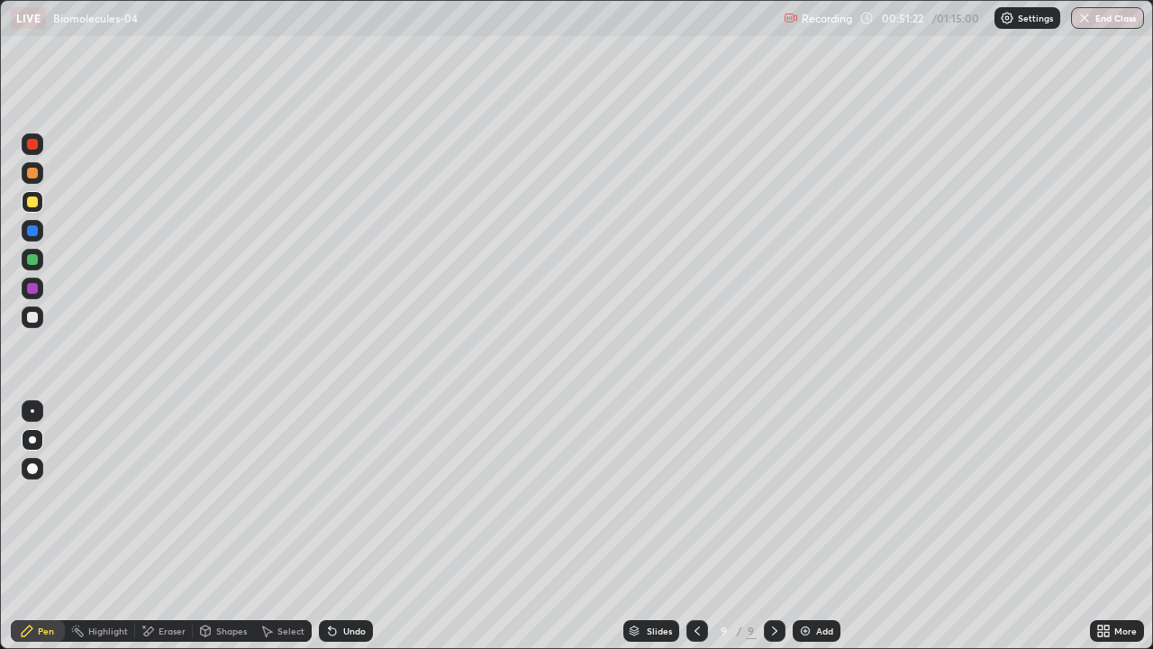
click at [330, 526] on icon at bounding box center [332, 631] width 7 height 7
click at [32, 203] on div at bounding box center [32, 201] width 11 height 11
click at [32, 286] on div at bounding box center [32, 288] width 11 height 11
click at [29, 286] on div at bounding box center [32, 288] width 11 height 11
click at [34, 317] on div at bounding box center [32, 317] width 11 height 11
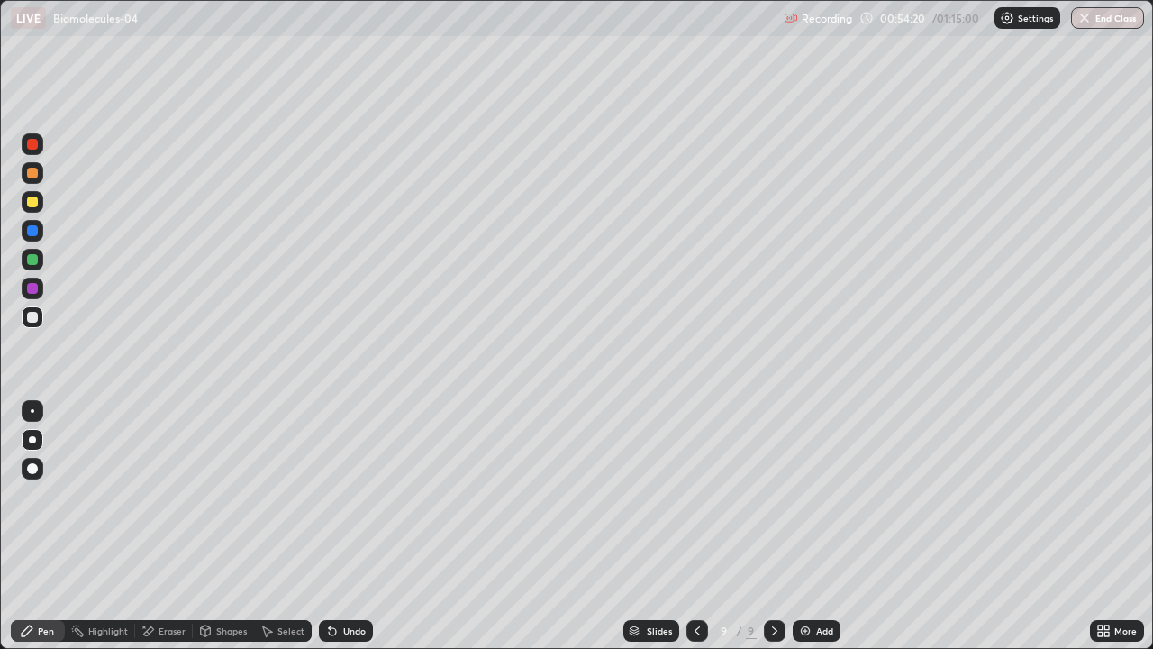
click at [32, 436] on div at bounding box center [32, 439] width 7 height 7
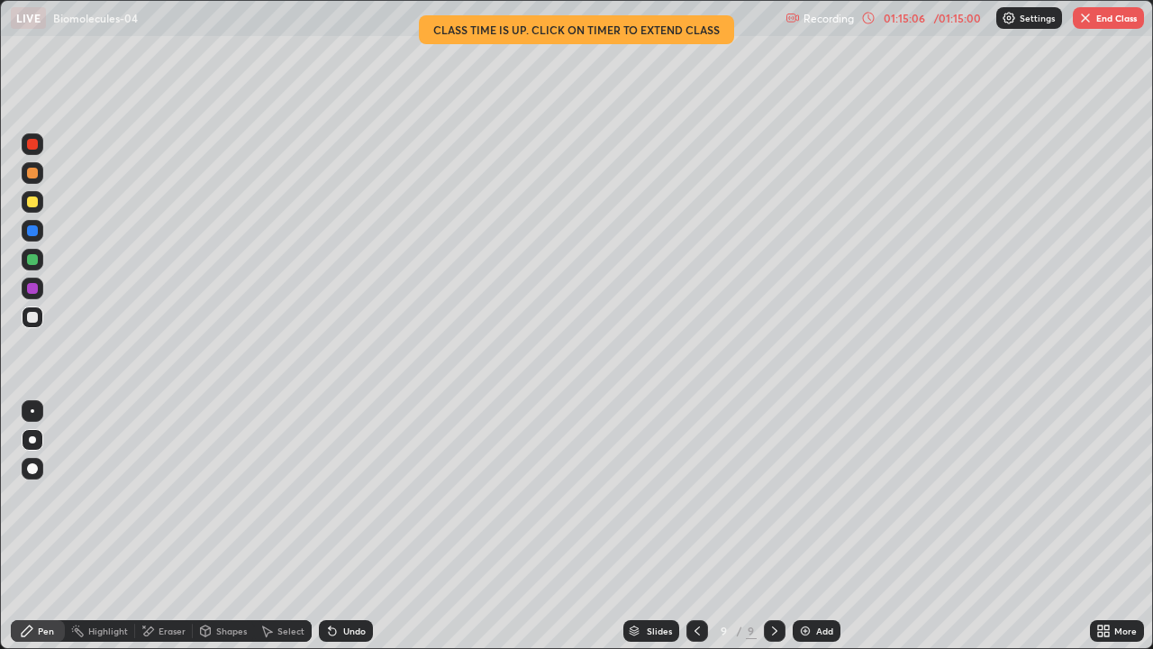
click at [1114, 20] on button "End Class" at bounding box center [1108, 18] width 71 height 22
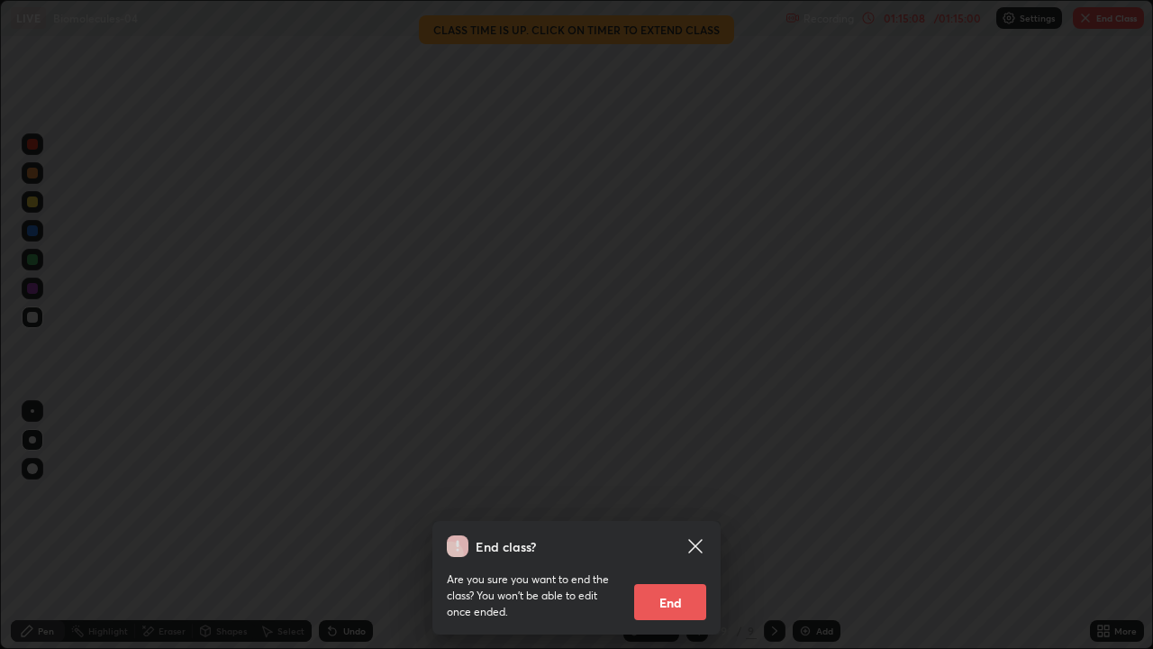
click at [681, 526] on button "End" at bounding box center [670, 602] width 72 height 36
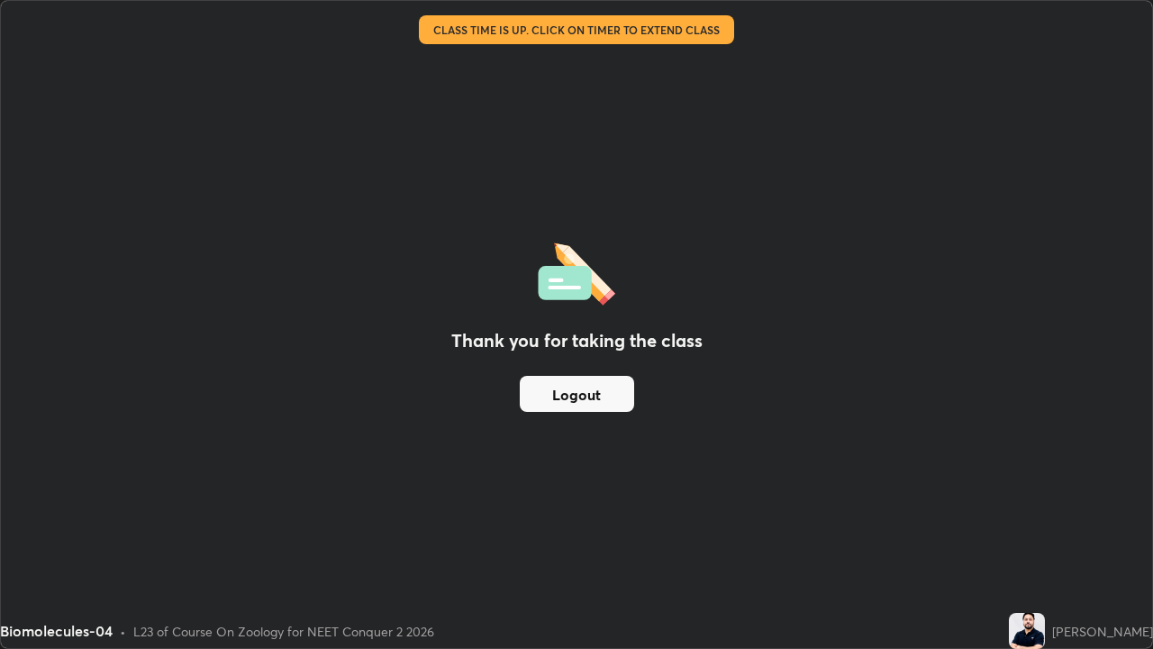
click at [588, 395] on button "Logout" at bounding box center [577, 394] width 114 height 36
